Goal: Transaction & Acquisition: Purchase product/service

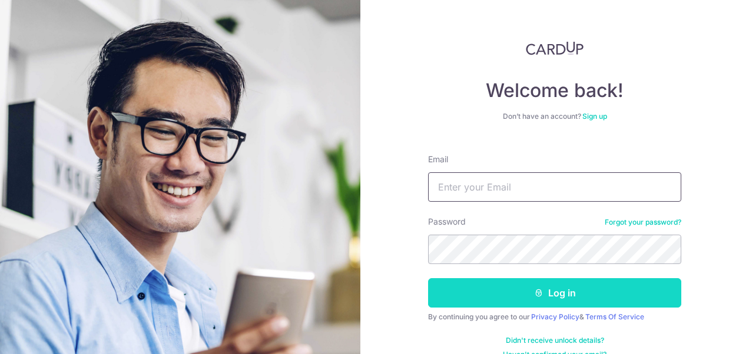
type input "[EMAIL_ADDRESS][DOMAIN_NAME]"
click at [513, 296] on button "Log in" at bounding box center [554, 292] width 253 height 29
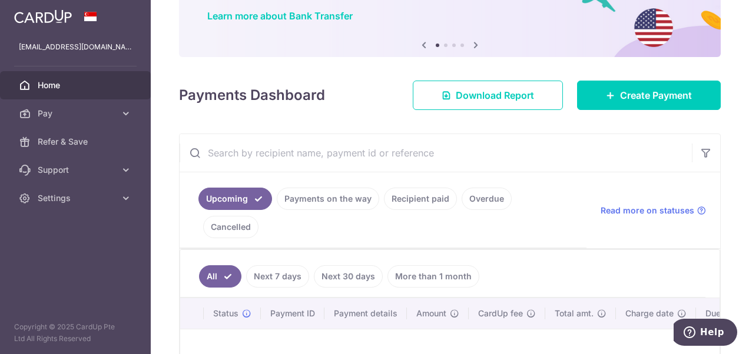
scroll to position [94, 0]
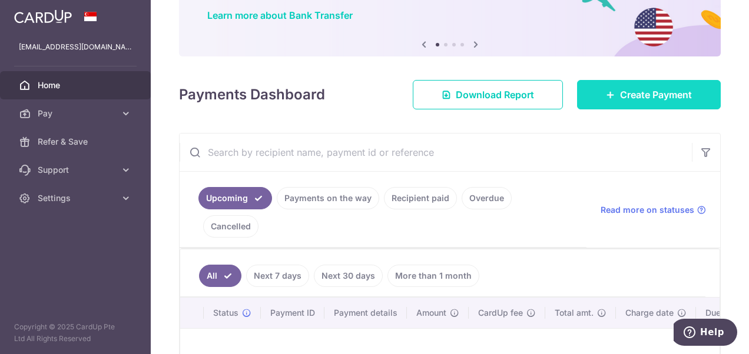
click at [637, 102] on link "Create Payment" at bounding box center [649, 94] width 144 height 29
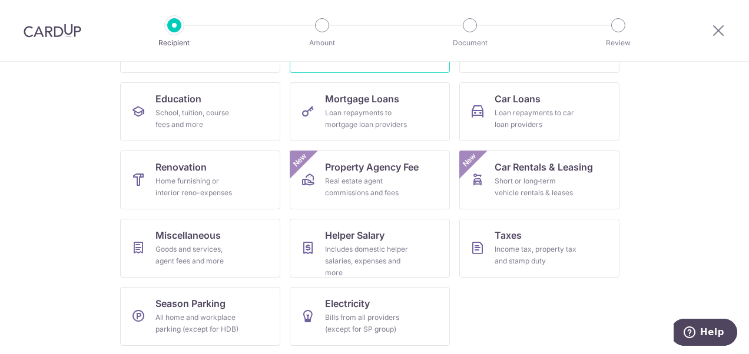
scroll to position [172, 0]
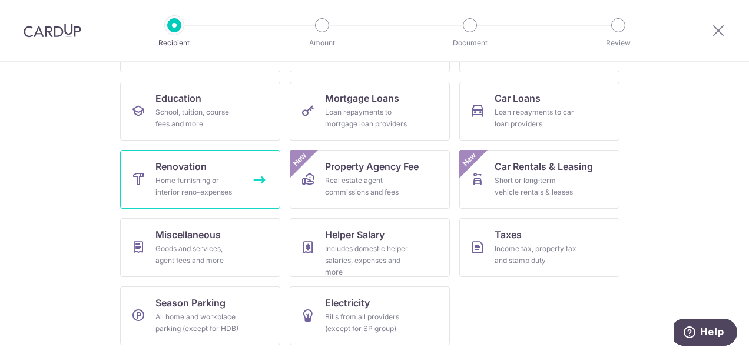
click at [177, 167] on span "Renovation" at bounding box center [180, 167] width 51 height 14
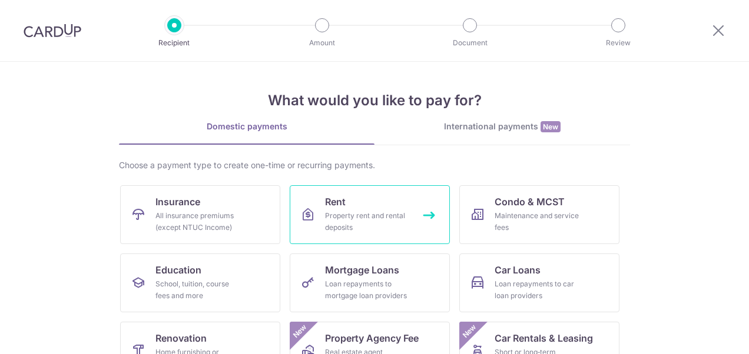
click at [367, 215] on div "Property rent and rental deposits" at bounding box center [367, 222] width 85 height 24
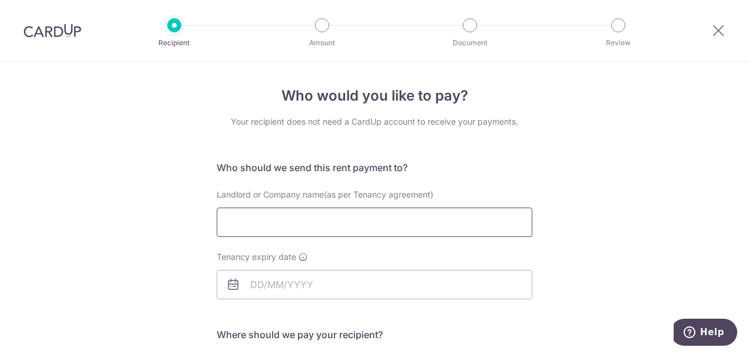
click at [290, 235] on input "Landlord or Company name(as per Tenancy agreement)" at bounding box center [375, 222] width 316 height 29
type input "hu xiongjie"
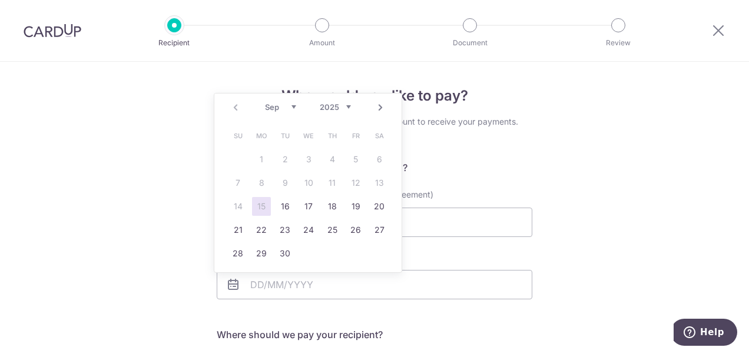
click at [375, 110] on link "Next" at bounding box center [380, 108] width 14 height 14
click at [239, 281] on link "30" at bounding box center [237, 277] width 19 height 19
type input "30/11/2025"
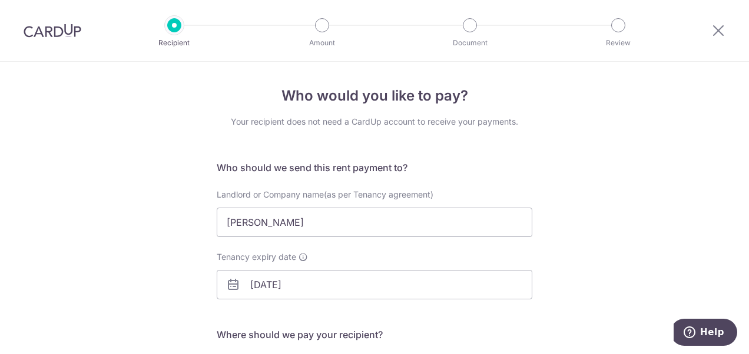
click at [230, 241] on div "Landlord or Company name(as per Tenancy agreement) hu xiongjie" at bounding box center [375, 220] width 330 height 62
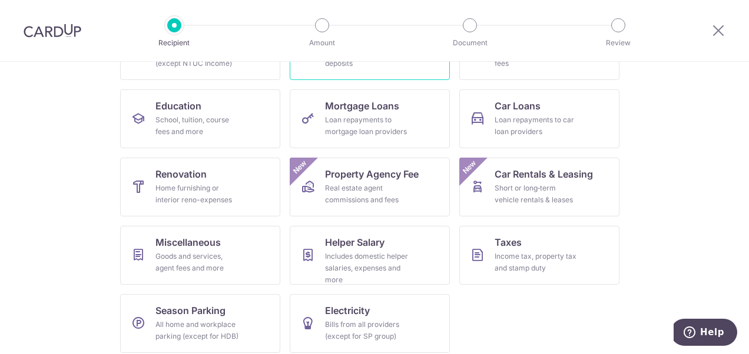
scroll to position [172, 0]
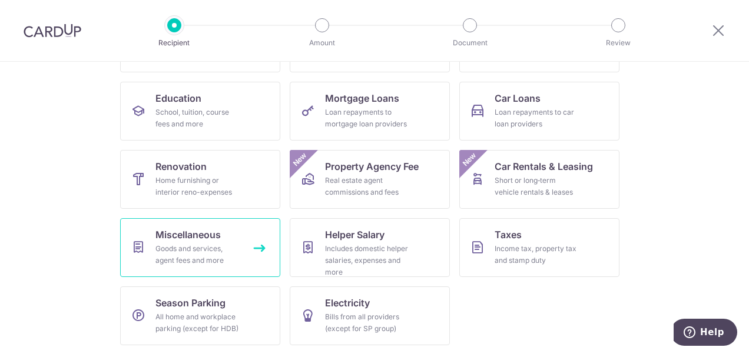
click at [186, 250] on div "Goods and services, agent fees and more" at bounding box center [197, 255] width 85 height 24
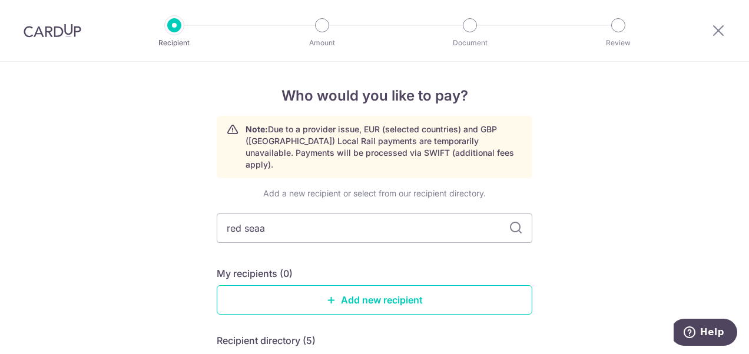
type input "red sea"
click at [509, 221] on icon at bounding box center [516, 228] width 14 height 14
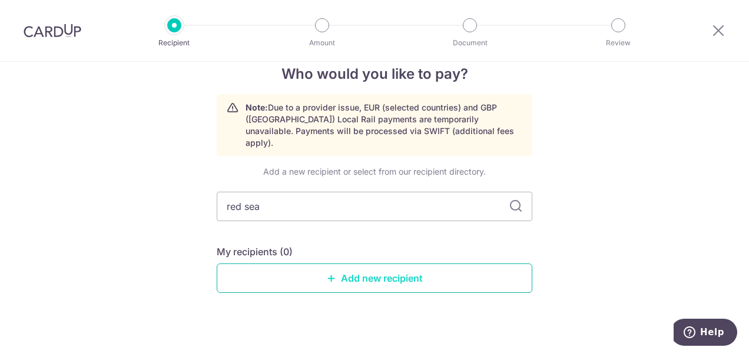
click at [366, 273] on link "Add new recipient" at bounding box center [375, 278] width 316 height 29
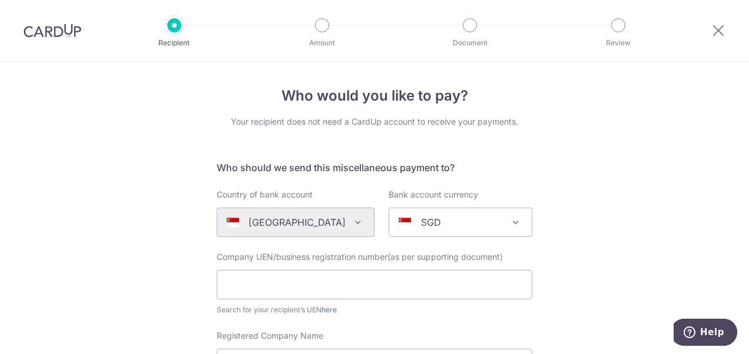
scroll to position [91, 0]
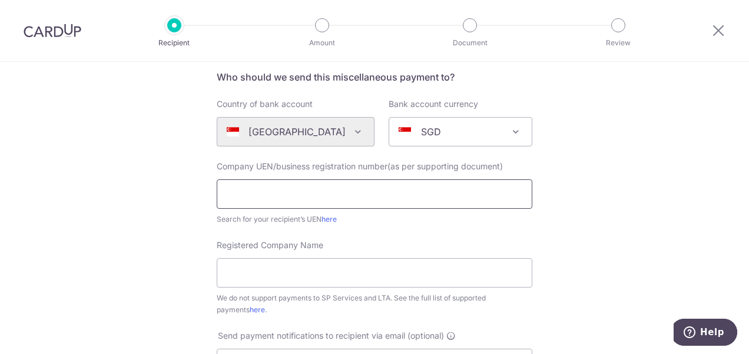
click at [313, 200] on input "text" at bounding box center [375, 194] width 316 height 29
click at [314, 200] on input "text" at bounding box center [375, 194] width 316 height 29
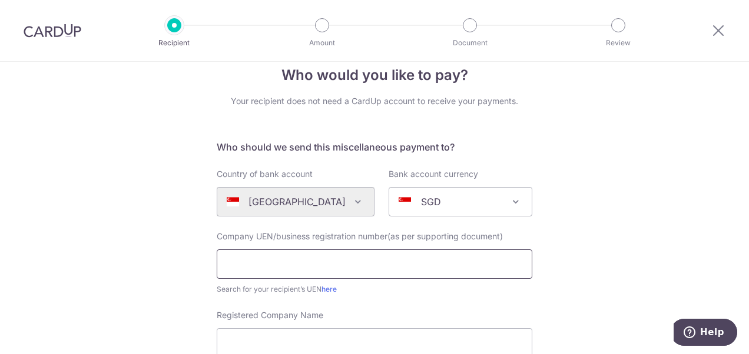
scroll to position [0, 0]
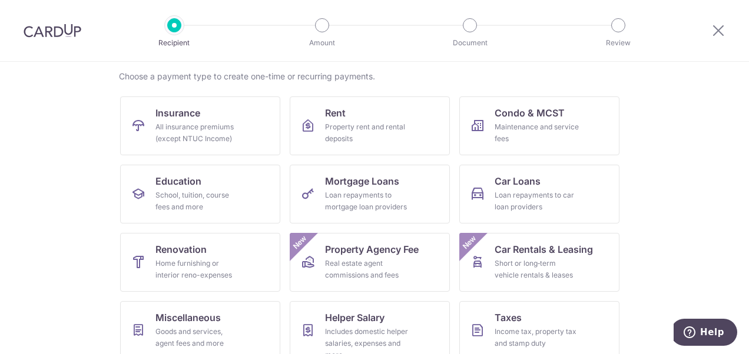
scroll to position [89, 0]
click at [385, 131] on div "Property rent and rental deposits" at bounding box center [367, 133] width 85 height 24
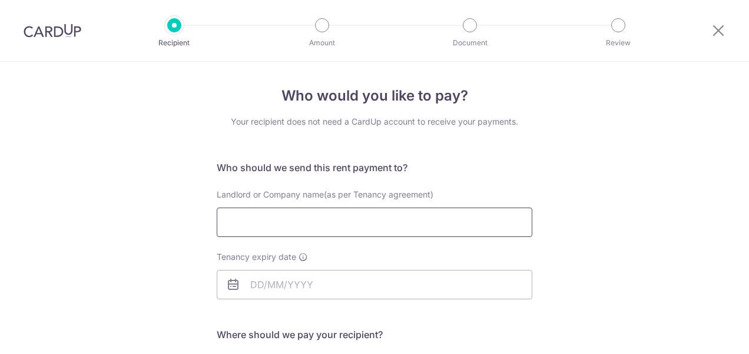
drag, startPoint x: 0, startPoint y: 0, endPoint x: 337, endPoint y: 228, distance: 406.9
click at [337, 228] on input "Landlord or Company name(as per Tenancy agreement)" at bounding box center [375, 222] width 316 height 29
type input "[PERSON_NAME]"
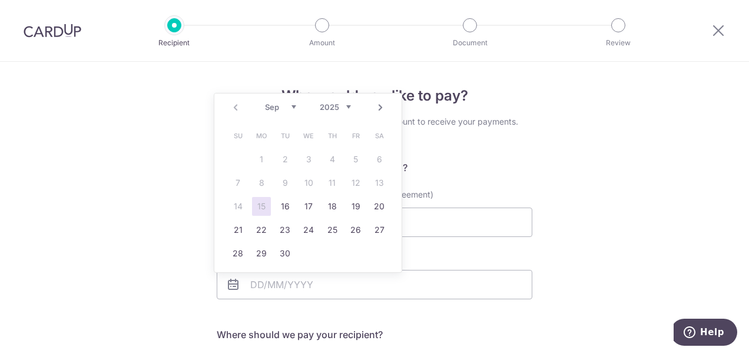
click at [294, 108] on select "Sep Oct Nov Dec" at bounding box center [280, 106] width 31 height 9
click at [347, 107] on select "2025 2026 2027 2028 2029 2030 2031 2032 2033 2034 2035" at bounding box center [335, 106] width 31 height 9
click at [300, 111] on div "Jan Feb Mar Apr May Jun Jul Aug Sep Oct Nov Dec 2025 2026 2027 2028 2029 2030 2…" at bounding box center [308, 107] width 86 height 10
click at [305, 253] on link "30" at bounding box center [308, 253] width 19 height 19
type input "[DATE]"
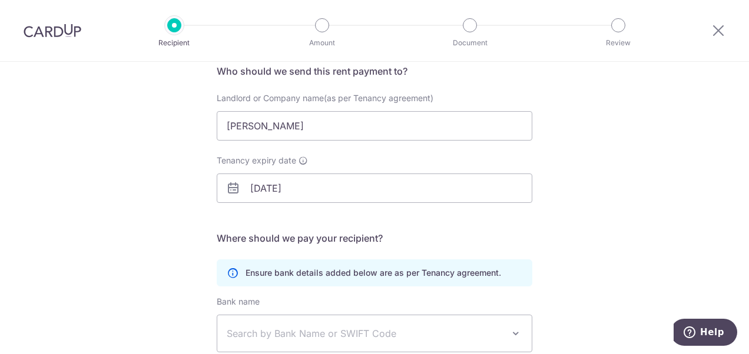
scroll to position [154, 0]
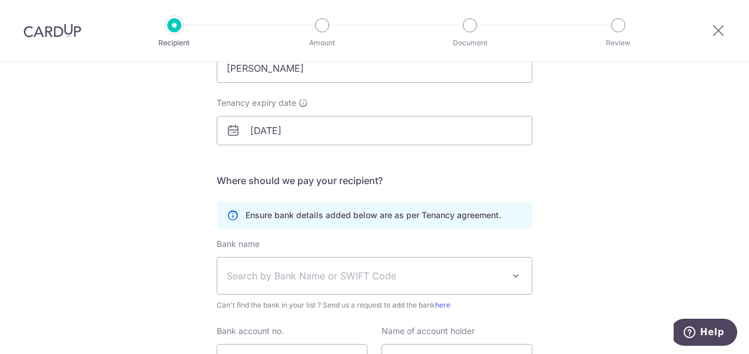
click at [300, 276] on span "Search by Bank Name or SWIFT Code" at bounding box center [365, 276] width 277 height 14
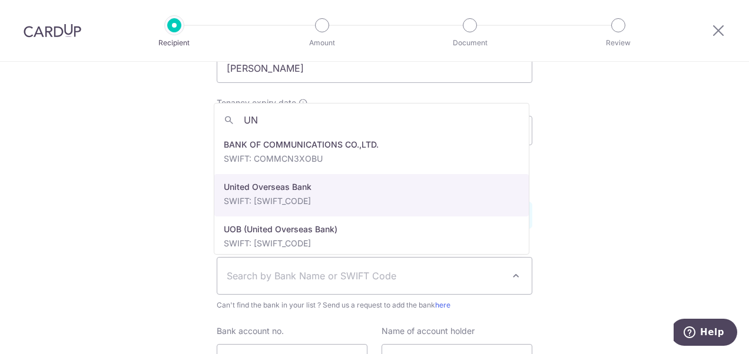
type input "U"
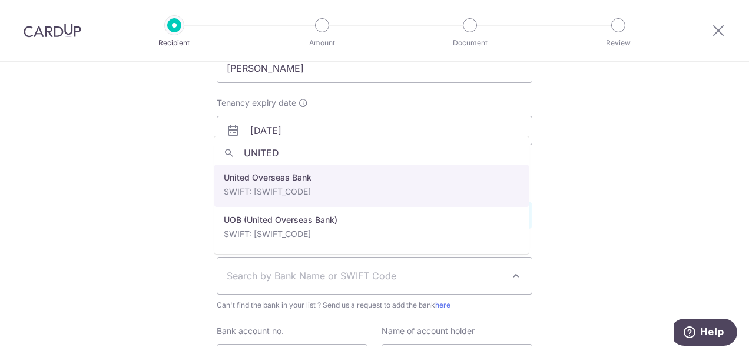
type input "UNITED"
select select "23668"
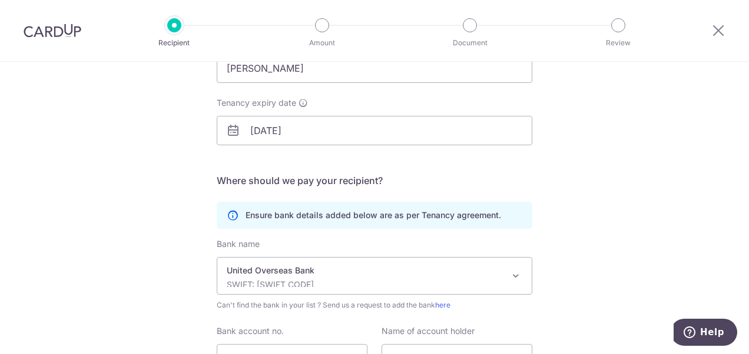
scroll to position [267, 0]
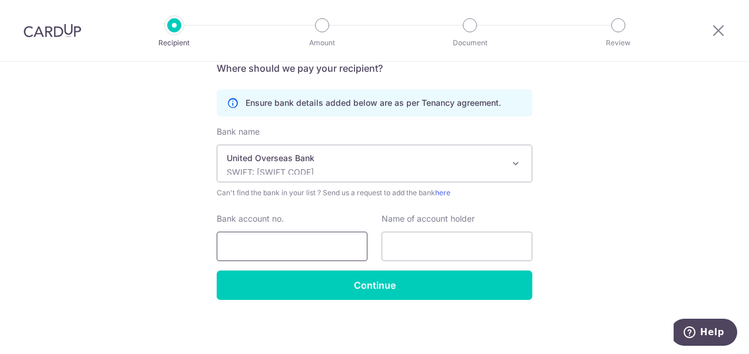
click at [293, 245] on input "Bank account no." at bounding box center [292, 246] width 151 height 29
type input "3303884015"
click at [431, 251] on input "text" at bounding box center [457, 246] width 151 height 29
type input "[PERSON_NAME]"
click at [633, 199] on div "Who would you like to pay? Your recipient does not need a CardUp account to rec…" at bounding box center [374, 75] width 749 height 560
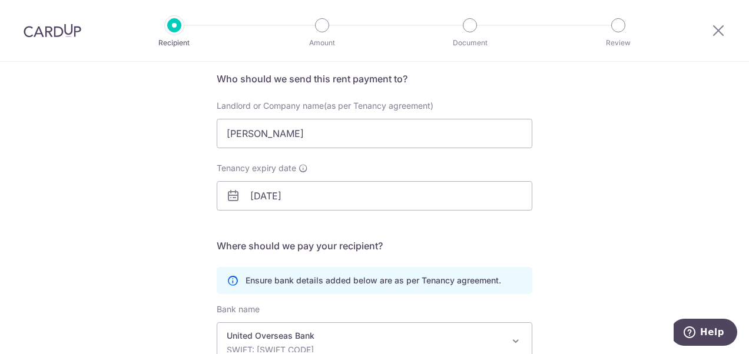
scroll to position [261, 0]
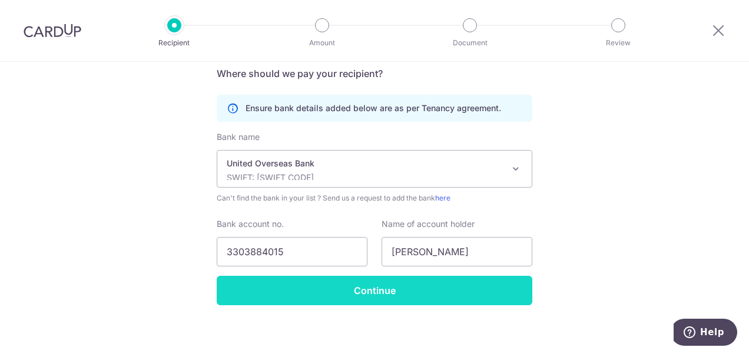
click at [420, 300] on input "Continue" at bounding box center [375, 290] width 316 height 29
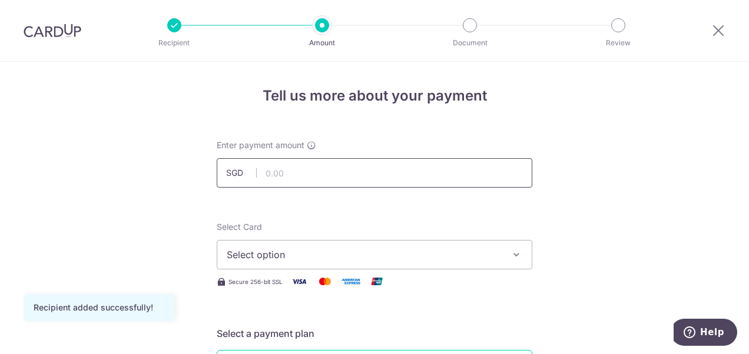
click at [279, 164] on input "text" at bounding box center [375, 172] width 316 height 29
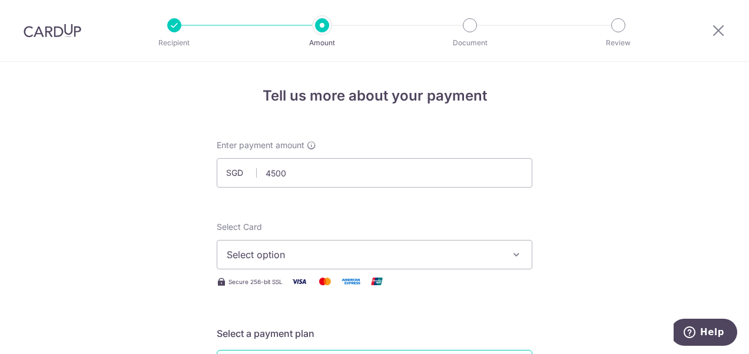
type input "4,500.00"
click at [294, 254] on span "Select option" at bounding box center [364, 255] width 274 height 14
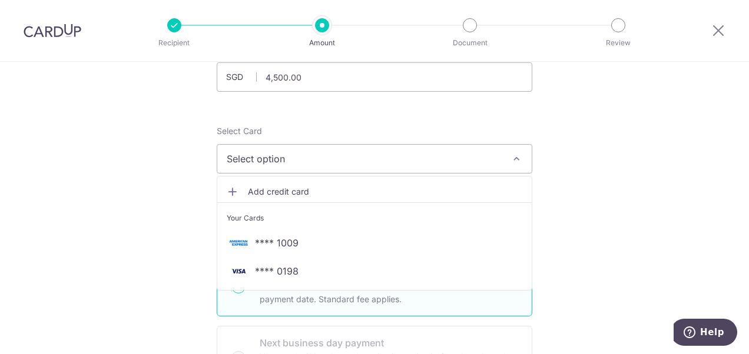
scroll to position [99, 0]
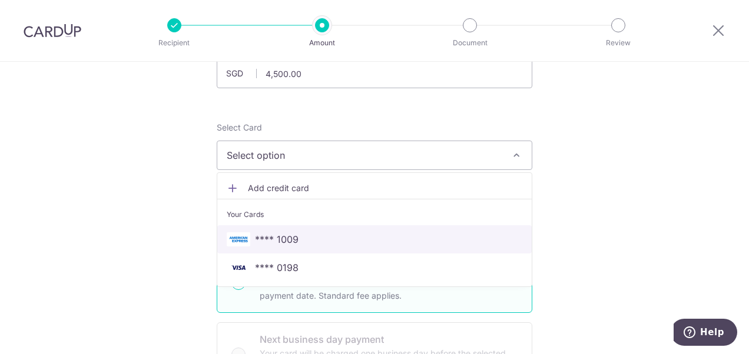
click at [280, 237] on span "**** 1009" at bounding box center [277, 240] width 44 height 14
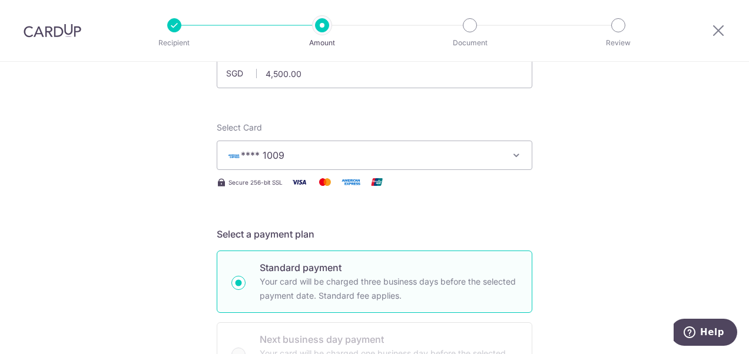
click at [300, 162] on button "**** 1009" at bounding box center [375, 155] width 316 height 29
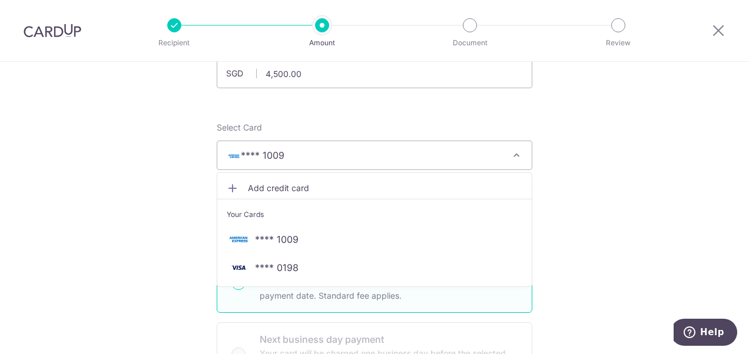
click at [286, 183] on span "Add credit card" at bounding box center [385, 189] width 274 height 12
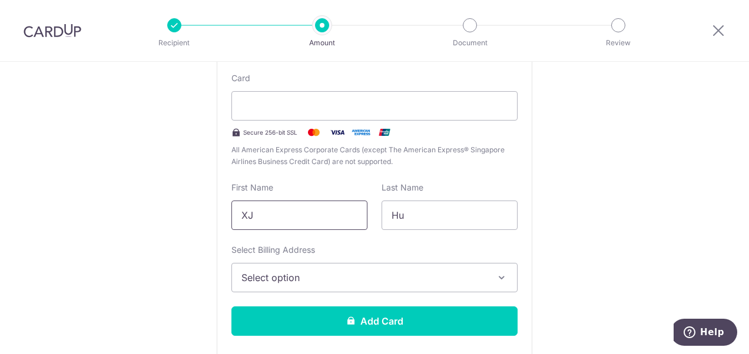
scroll to position [253, 0]
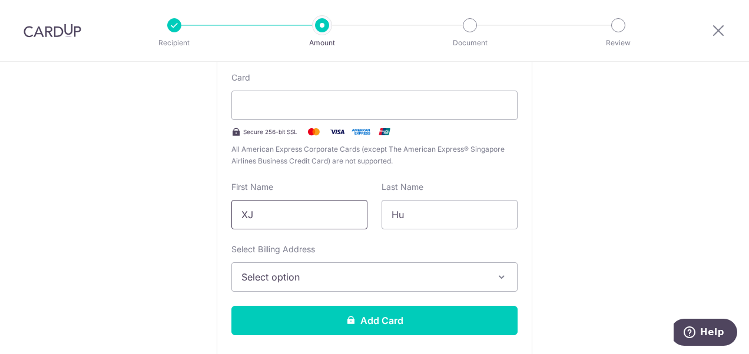
type input "XJ"
click at [290, 272] on span "Select option" at bounding box center [363, 277] width 245 height 14
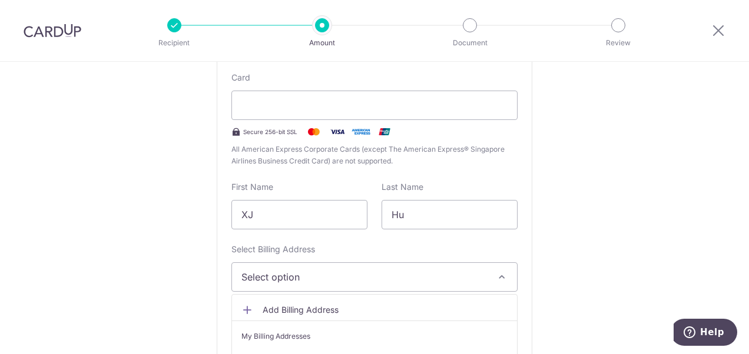
scroll to position [319, 0]
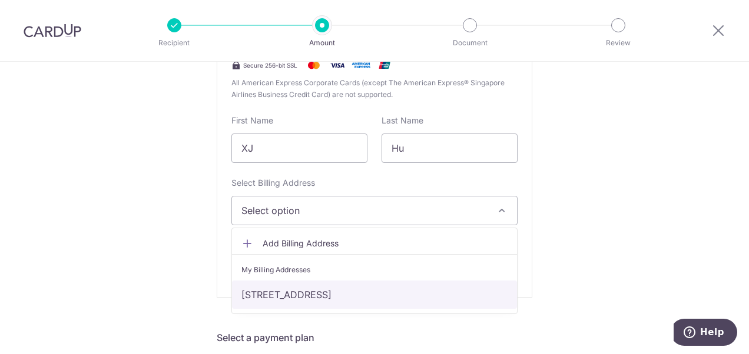
click at [299, 291] on link "[STREET_ADDRESS]" at bounding box center [374, 295] width 285 height 28
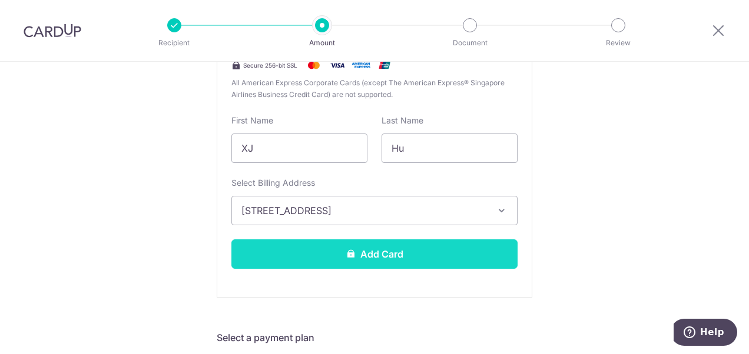
click at [372, 260] on button "Add Card" at bounding box center [374, 254] width 286 height 29
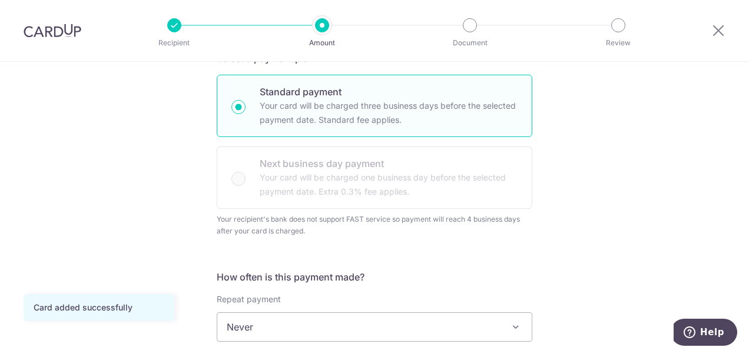
scroll to position [274, 0]
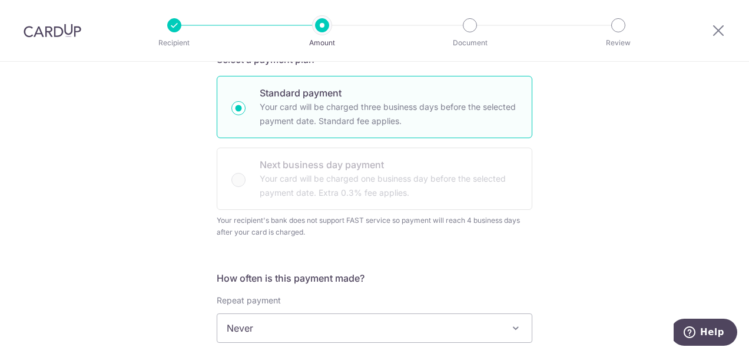
click at [255, 184] on div "Standard payment Your card will be charged three business days before the selec…" at bounding box center [375, 143] width 316 height 134
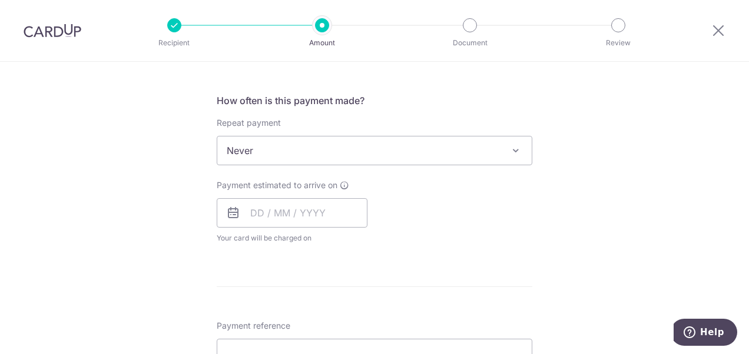
scroll to position [453, 0]
click at [280, 215] on input "text" at bounding box center [292, 212] width 151 height 29
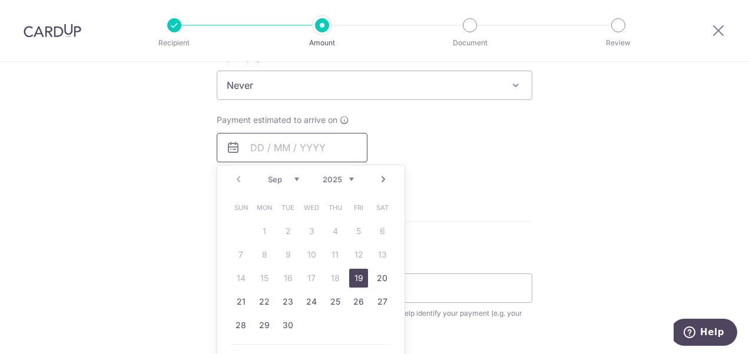
scroll to position [518, 0]
click at [355, 276] on link "19" at bounding box center [358, 277] width 19 height 19
type input "19/09/2025"
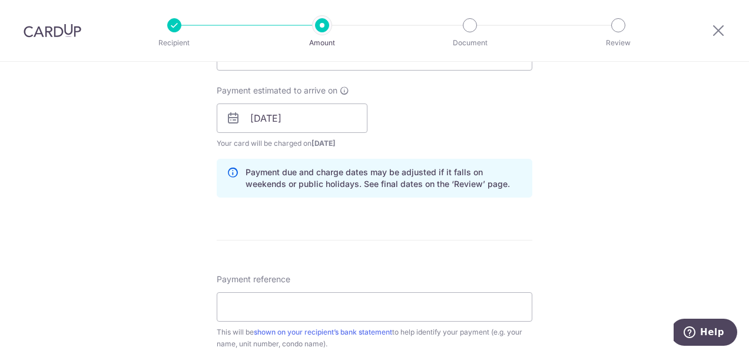
scroll to position [646, 0]
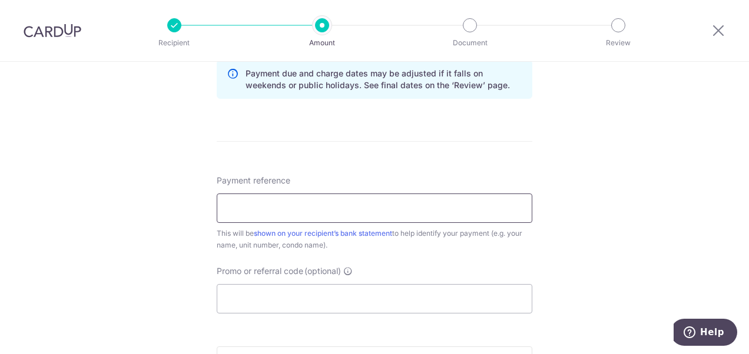
click at [254, 212] on input "Payment reference" at bounding box center [375, 208] width 316 height 29
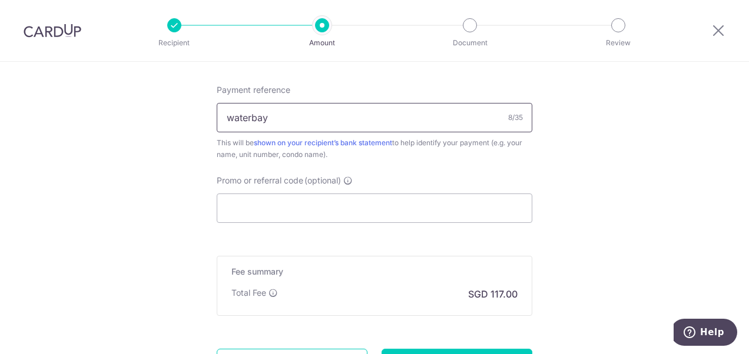
type input "waterbay"
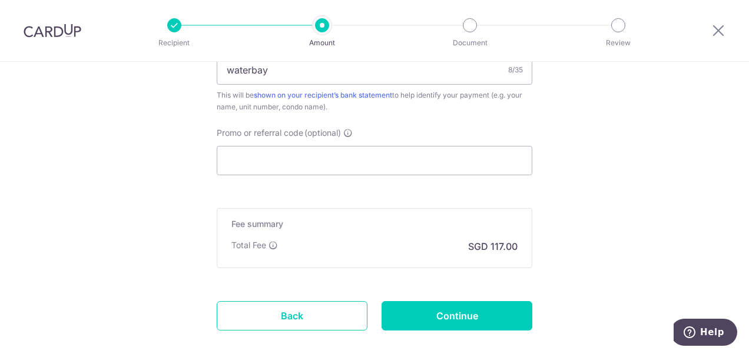
scroll to position [785, 0]
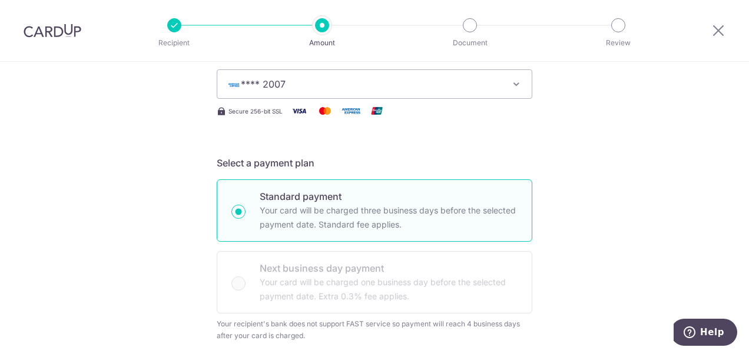
scroll to position [38, 0]
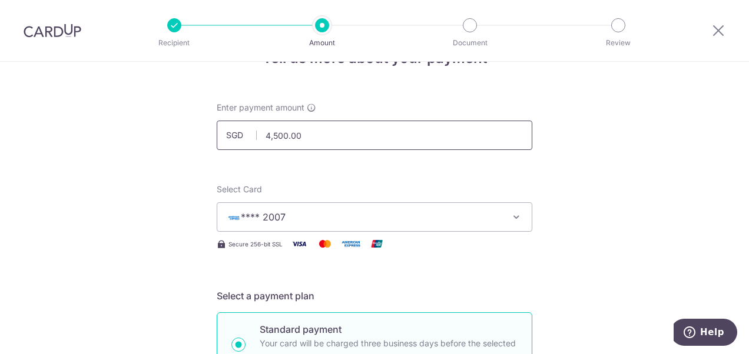
drag, startPoint x: 311, startPoint y: 138, endPoint x: 258, endPoint y: 139, distance: 52.4
click at [258, 139] on input "4,500.00" at bounding box center [375, 135] width 316 height 29
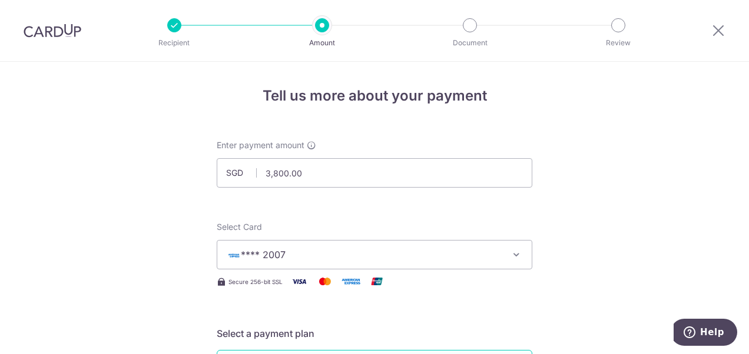
scroll to position [1, 0]
drag, startPoint x: 314, startPoint y: 172, endPoint x: 200, endPoint y: 179, distance: 114.4
type input "4,500.00"
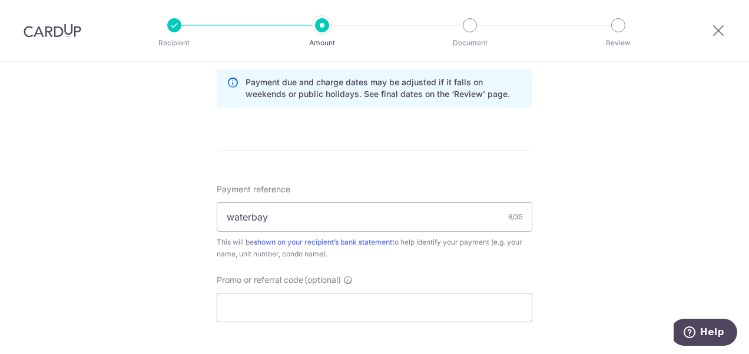
scroll to position [757, 0]
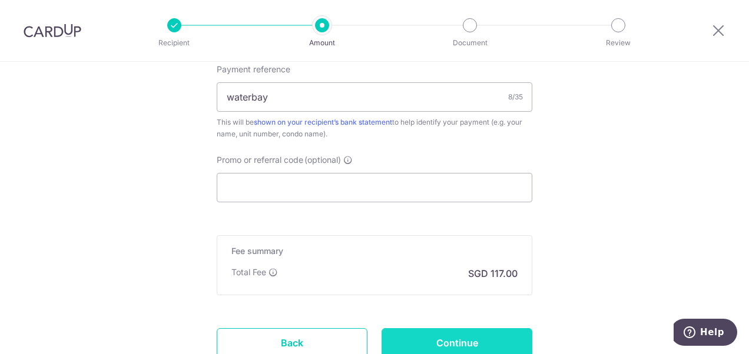
click at [431, 339] on input "Continue" at bounding box center [457, 343] width 151 height 29
type input "Create Schedule"
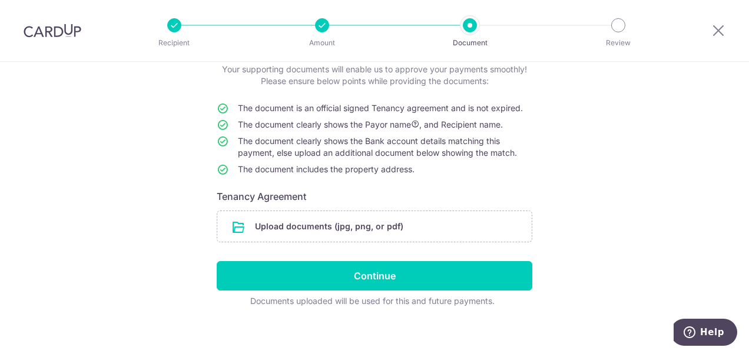
scroll to position [78, 0]
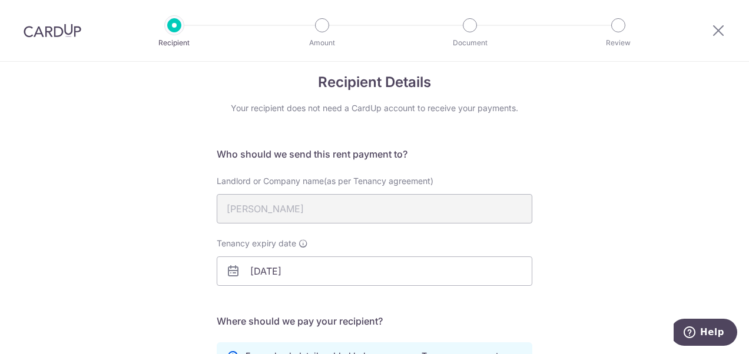
scroll to position [240, 0]
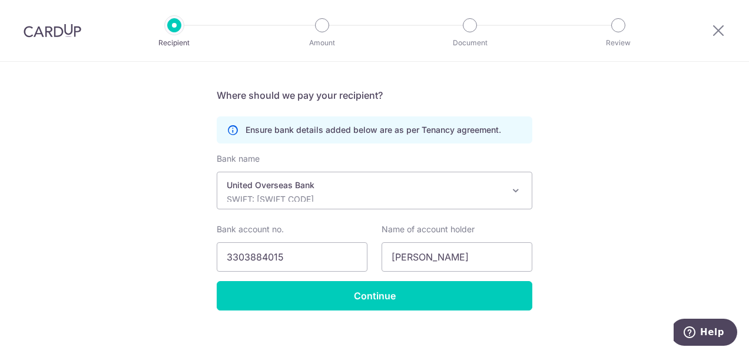
click at [368, 148] on form "Who should we send this rent payment to? Landlord or Company name(as per Tenanc…" at bounding box center [375, 116] width 316 height 390
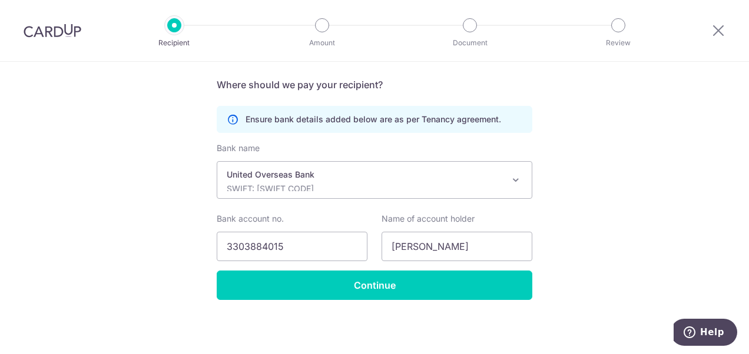
scroll to position [0, 0]
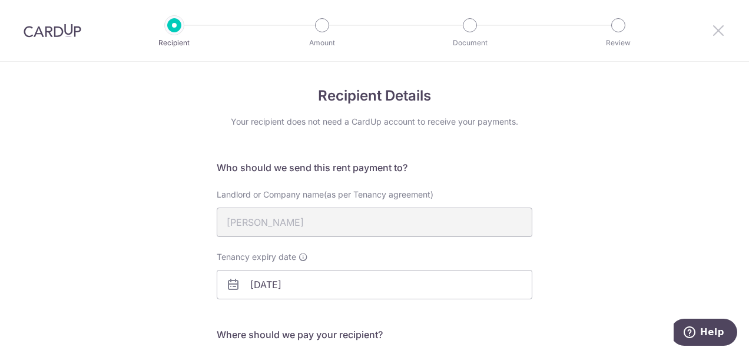
click at [719, 28] on icon at bounding box center [718, 30] width 14 height 15
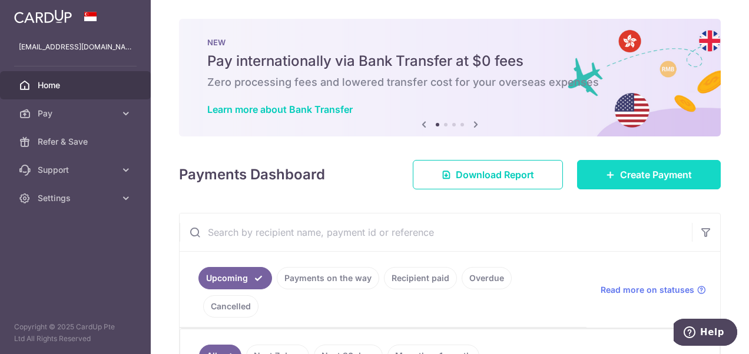
click at [631, 185] on link "Create Payment" at bounding box center [649, 174] width 144 height 29
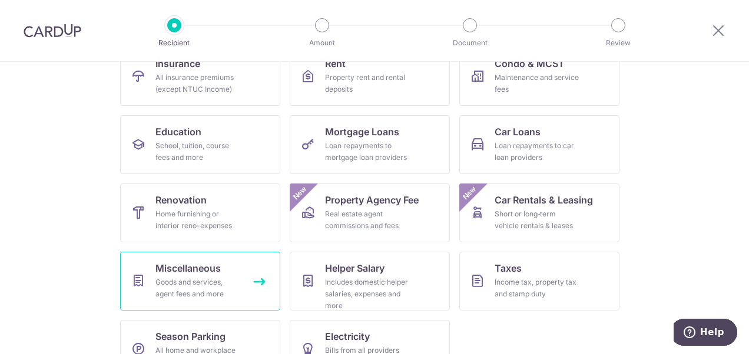
scroll to position [172, 0]
